Goal: Task Accomplishment & Management: Use online tool/utility

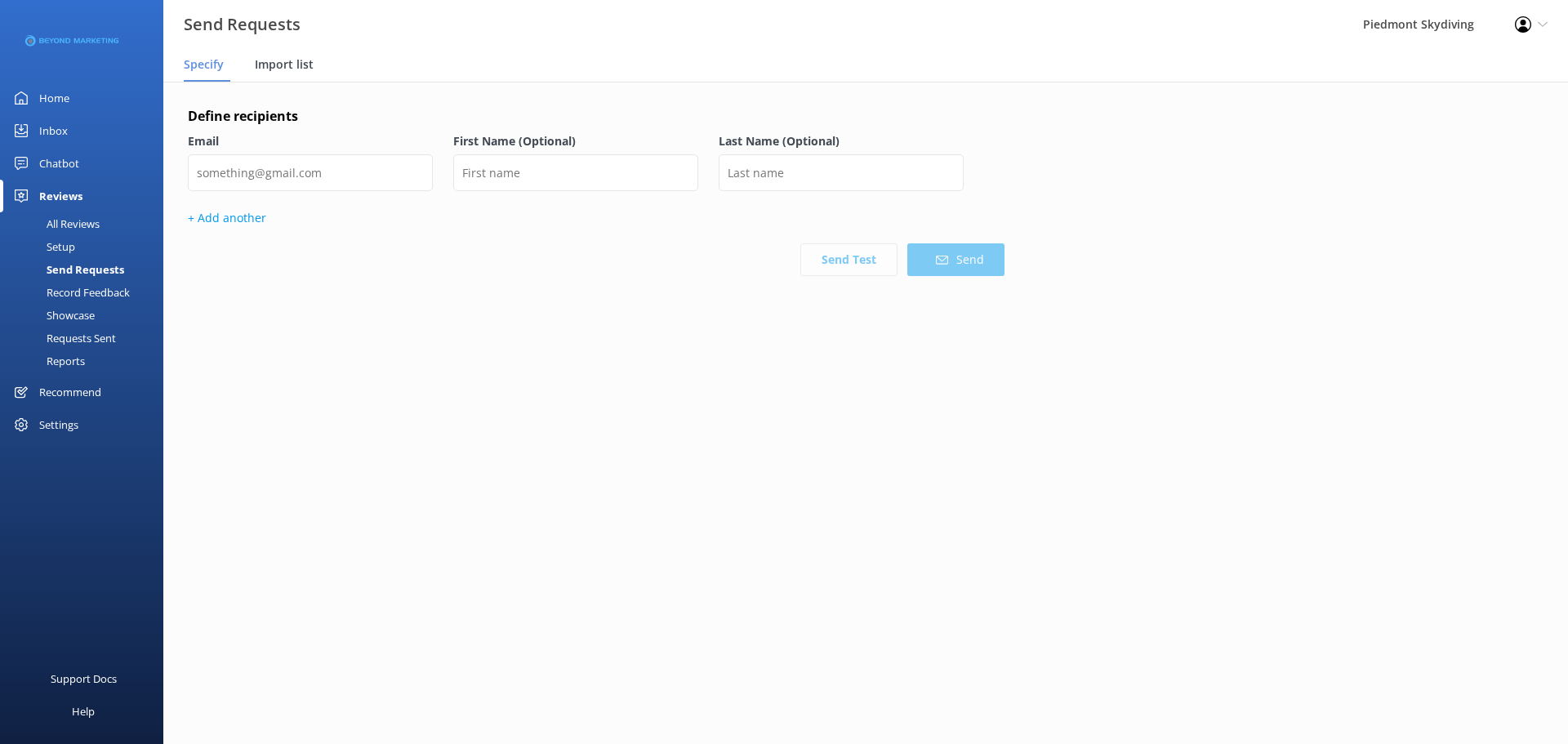
click at [301, 73] on div "Import list" at bounding box center [287, 65] width 65 height 33
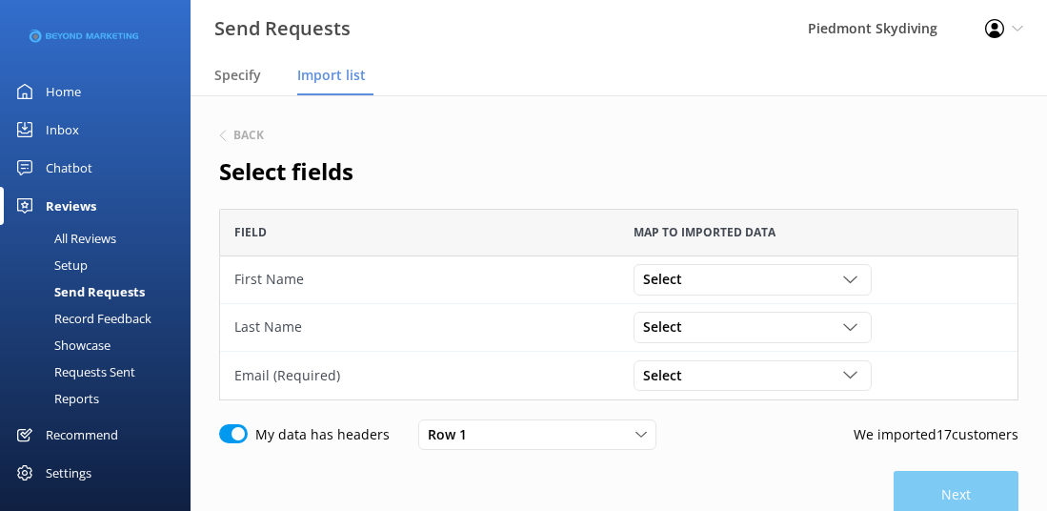
scroll to position [151, 0]
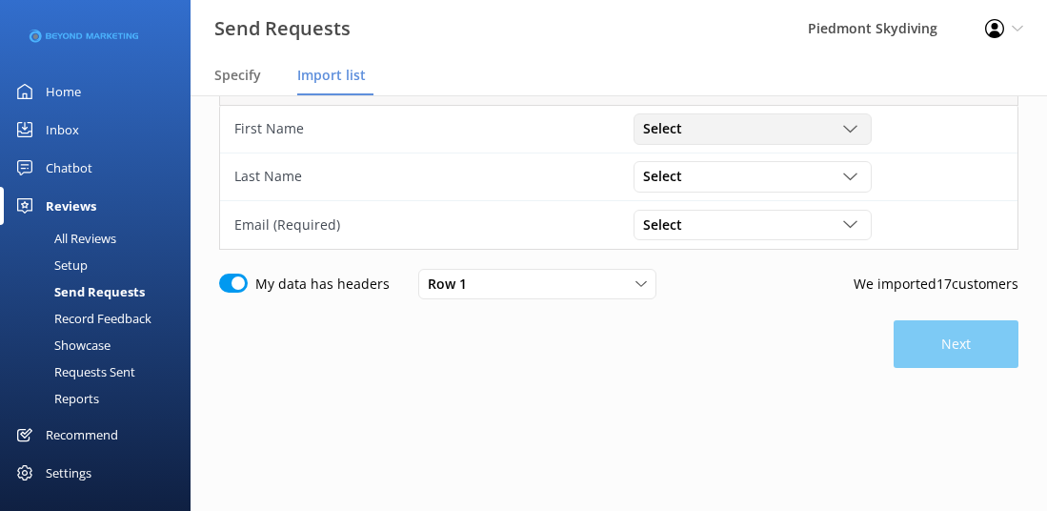
click at [851, 128] on icon "grid" at bounding box center [850, 129] width 14 height 14
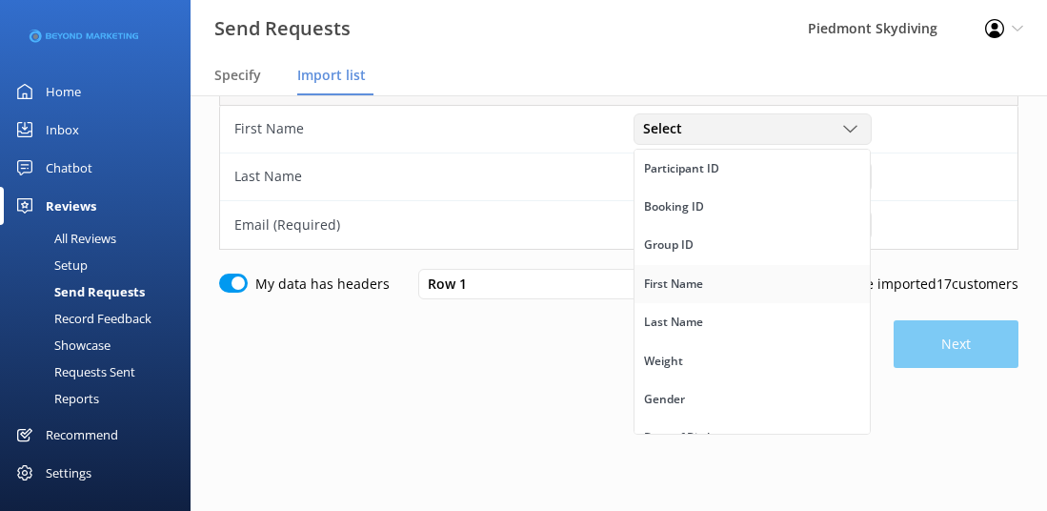
click at [709, 291] on link "First Name" at bounding box center [751, 284] width 235 height 38
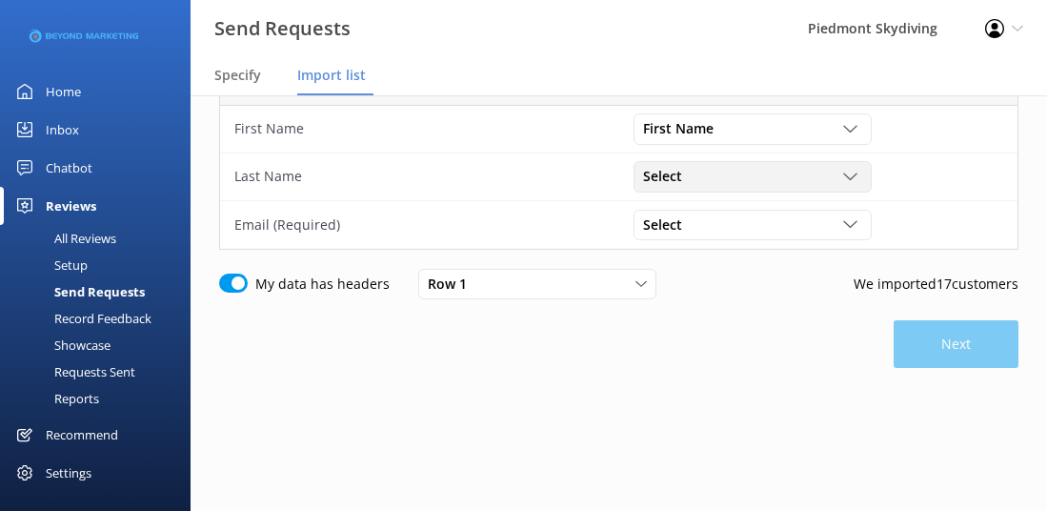
click at [844, 172] on icon "grid" at bounding box center [850, 177] width 14 height 14
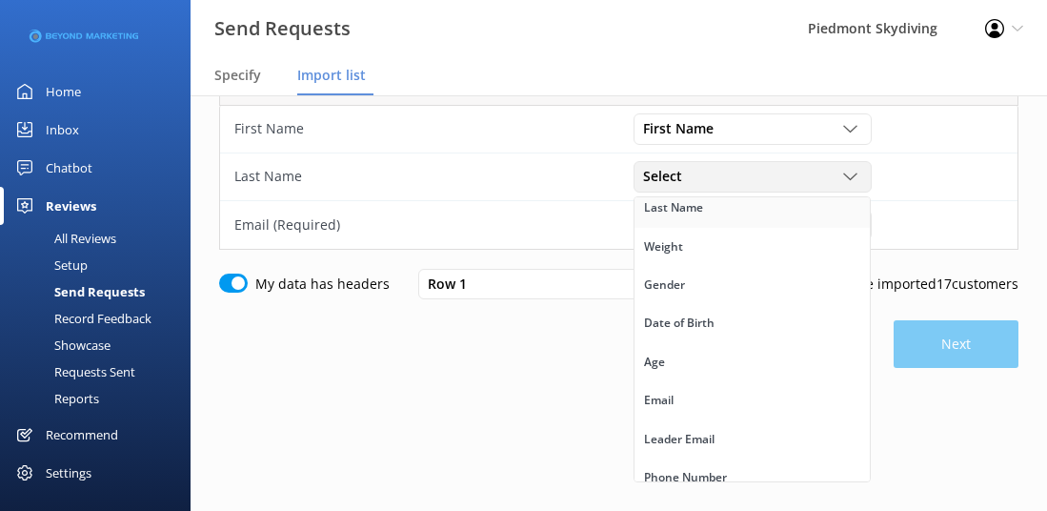
click at [758, 215] on link "Last Name" at bounding box center [751, 208] width 235 height 38
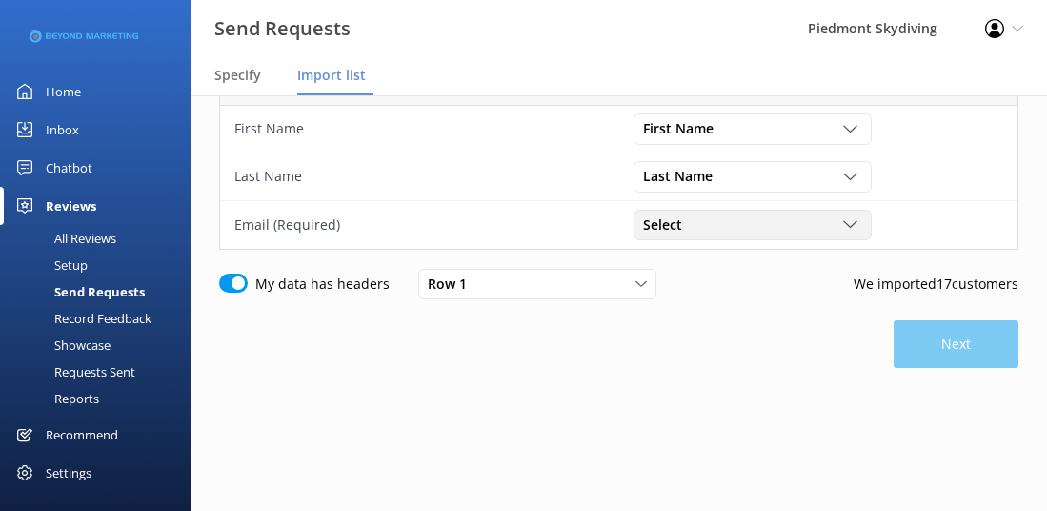
click at [859, 223] on div "grid" at bounding box center [852, 224] width 19 height 14
click at [759, 323] on link "Email" at bounding box center [751, 307] width 235 height 38
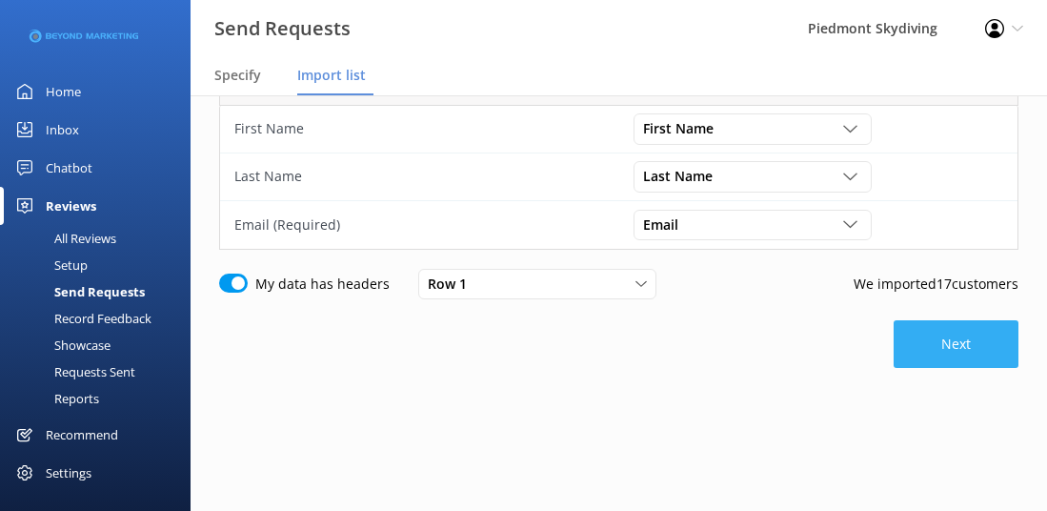
click at [960, 347] on button "Next" at bounding box center [956, 344] width 125 height 48
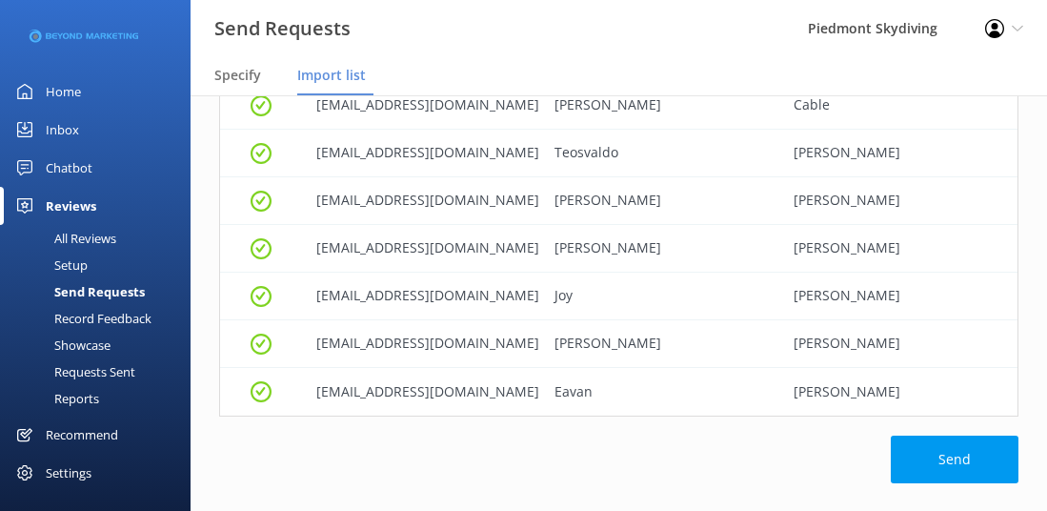
scroll to position [707, 0]
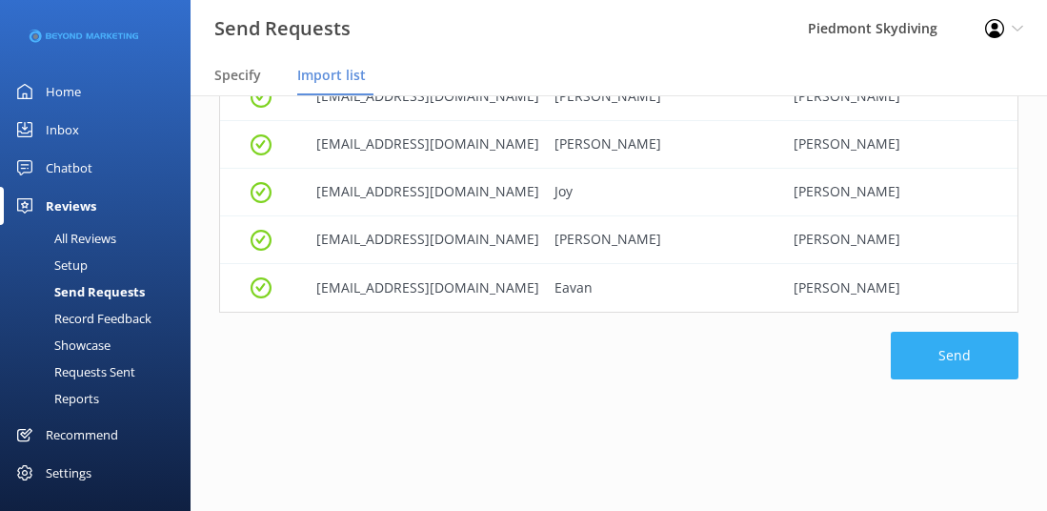
click at [937, 332] on button "Send" at bounding box center [955, 356] width 128 height 48
click at [937, 332] on button "Loading.." at bounding box center [956, 356] width 124 height 48
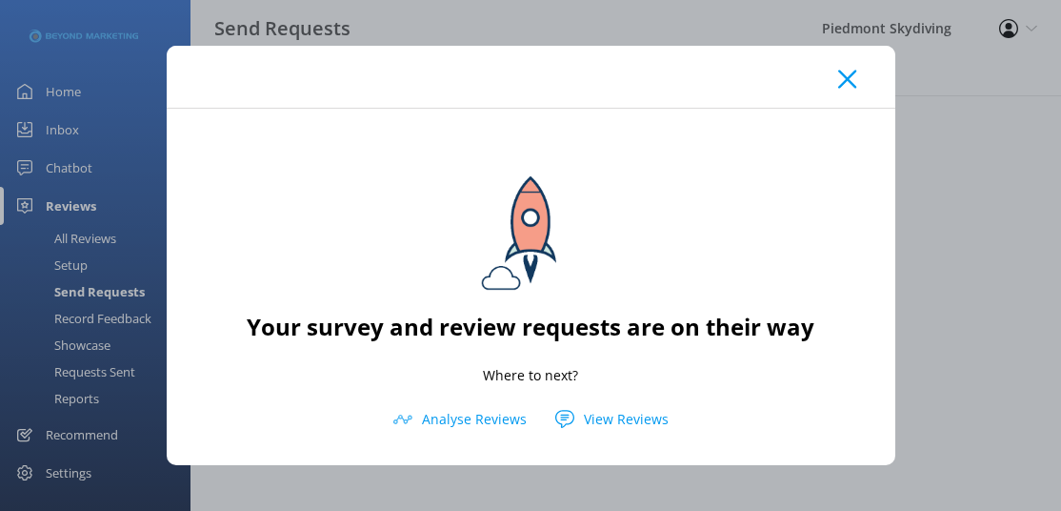
click at [851, 75] on use at bounding box center [847, 79] width 18 height 18
